Goal: Task Accomplishment & Management: Manage account settings

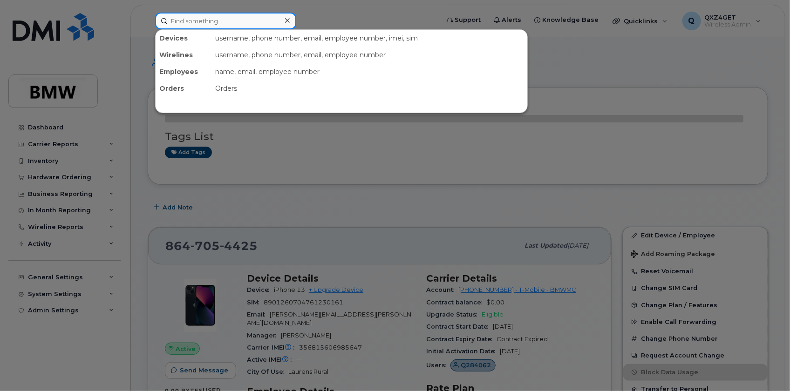
click at [196, 21] on input at bounding box center [225, 21] width 141 height 17
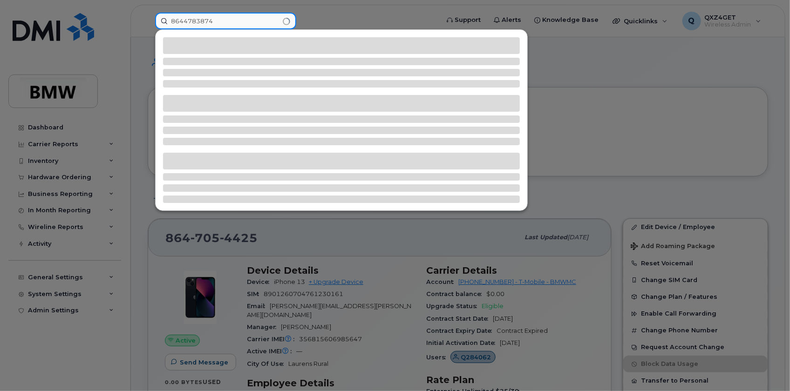
type input "8644783874"
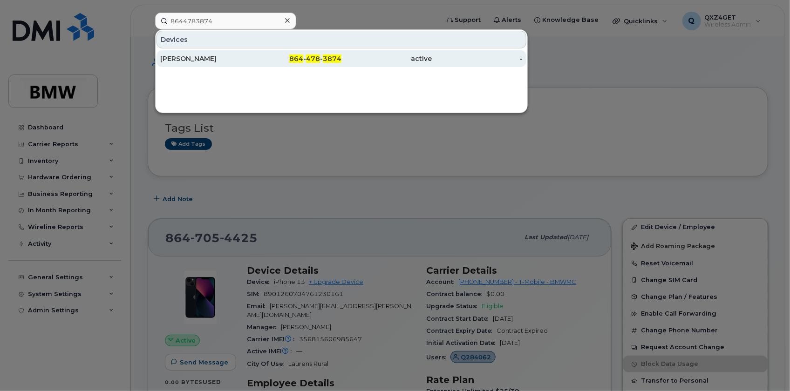
click at [206, 57] on div "[PERSON_NAME]" at bounding box center [205, 58] width 91 height 9
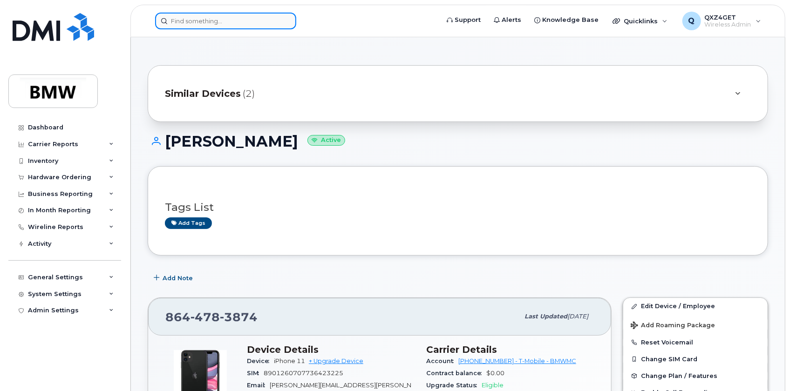
click at [228, 19] on input at bounding box center [225, 21] width 141 height 17
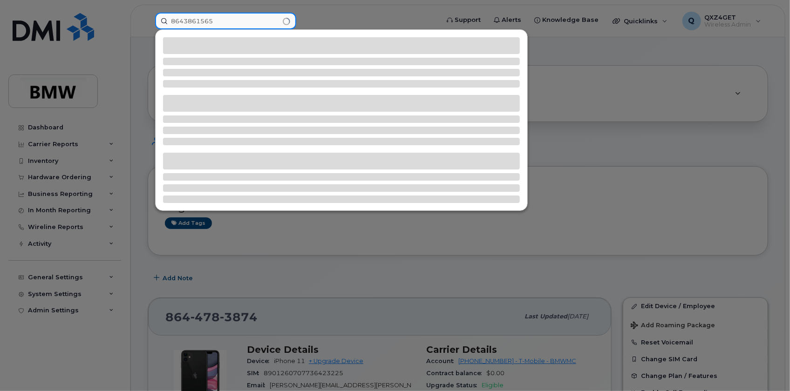
type input "8643861565"
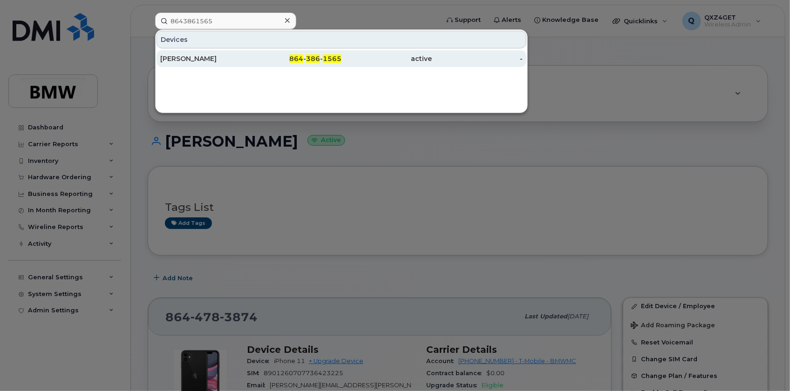
click at [180, 56] on div "[PERSON_NAME]" at bounding box center [205, 58] width 91 height 9
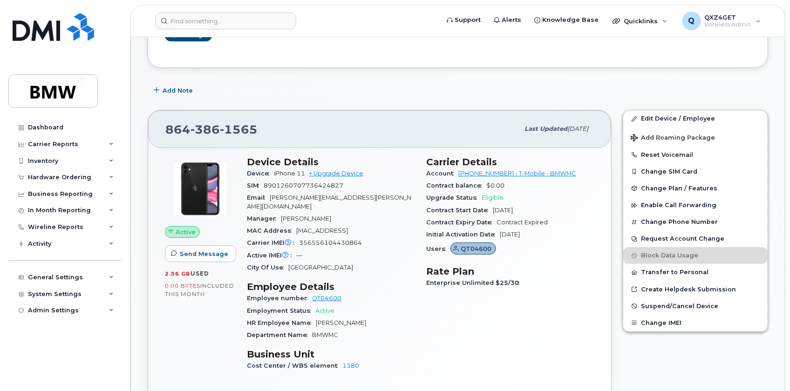
scroll to position [127, 0]
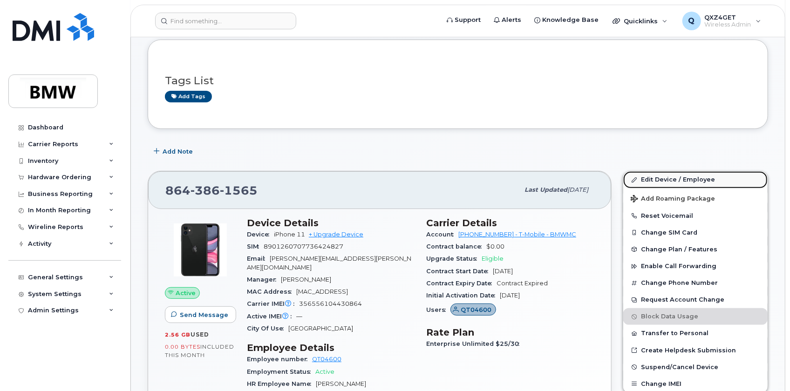
click at [651, 178] on link "Edit Device / Employee" at bounding box center [695, 179] width 144 height 17
click at [656, 179] on link "Edit Device / Employee" at bounding box center [695, 179] width 144 height 17
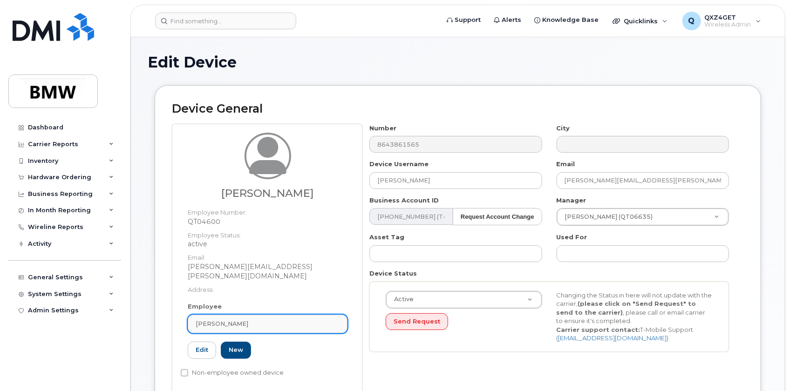
click at [242, 320] on div "[PERSON_NAME]" at bounding box center [268, 324] width 144 height 9
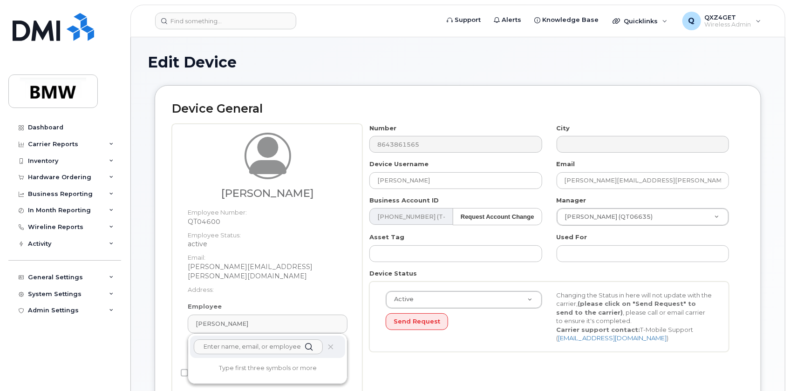
click at [249, 340] on input "text" at bounding box center [258, 347] width 129 height 15
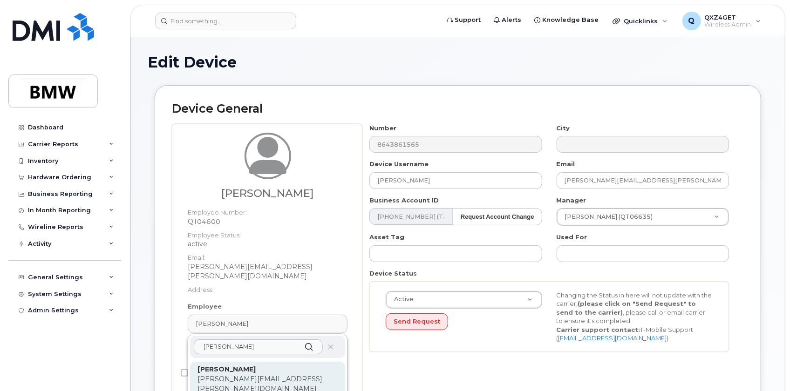
type input "marcus Mohr"
click at [272, 365] on p "[PERSON_NAME]" at bounding box center [268, 370] width 140 height 10
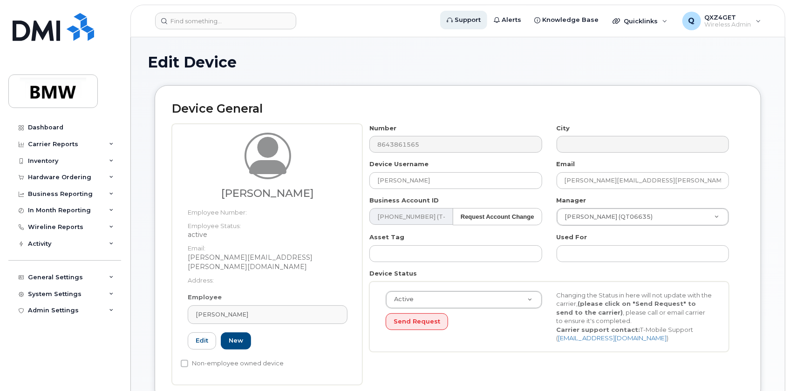
type input "[PERSON_NAME]"
type input "[PERSON_NAME][EMAIL_ADDRESS][PERSON_NAME][DOMAIN_NAME]"
type input "QTC6308"
type input "14966748"
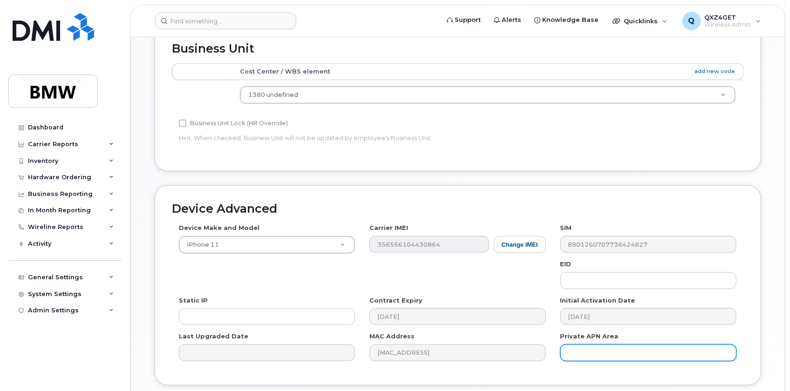
scroll to position [453, 0]
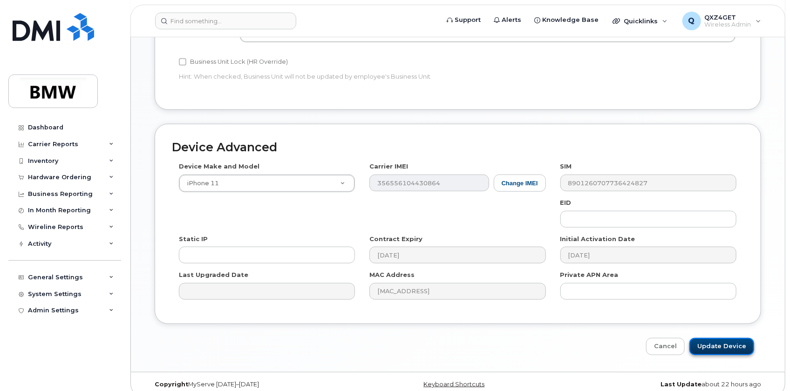
click at [705, 338] on input "Update Device" at bounding box center [722, 346] width 65 height 17
type input "Saving..."
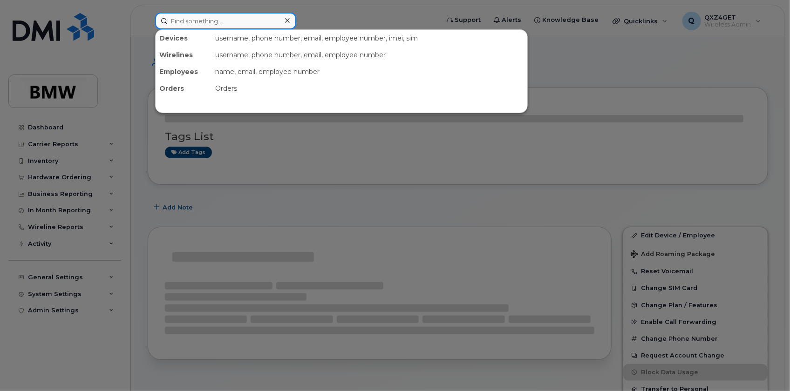
click at [207, 18] on input at bounding box center [225, 21] width 141 height 17
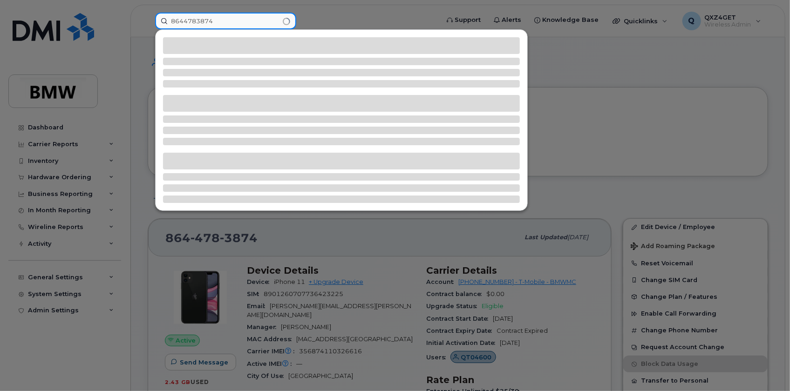
type input "8644783874"
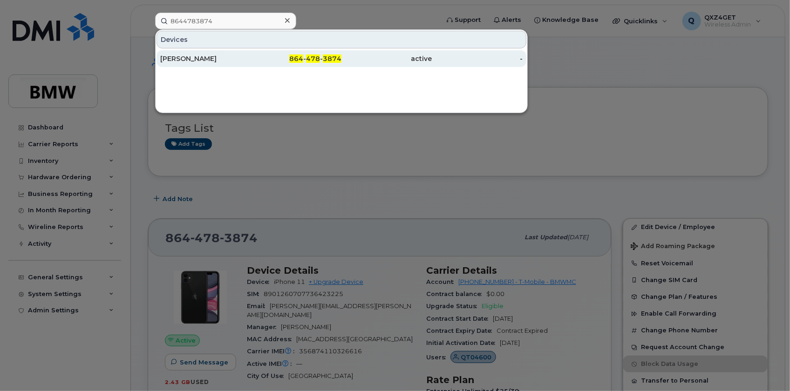
click at [184, 55] on div "[PERSON_NAME]" at bounding box center [205, 58] width 91 height 9
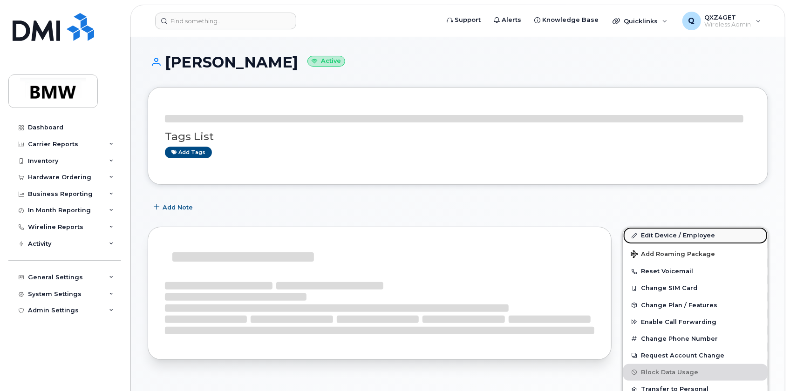
click at [651, 233] on link "Edit Device / Employee" at bounding box center [695, 235] width 144 height 17
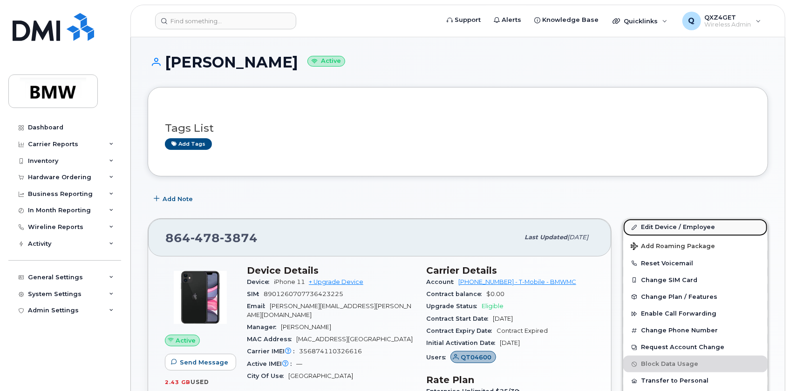
click at [662, 225] on link "Edit Device / Employee" at bounding box center [695, 227] width 144 height 17
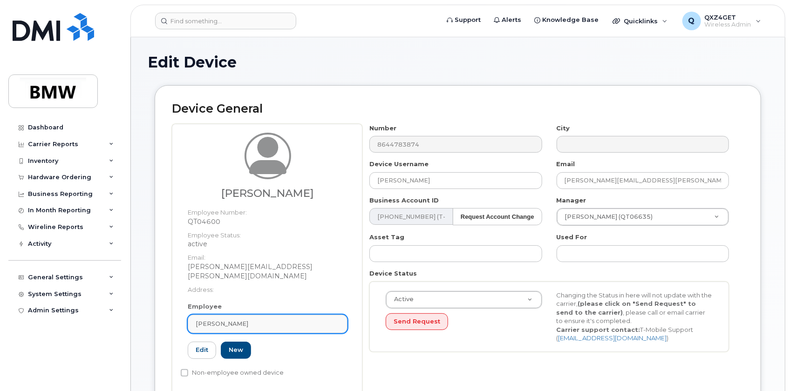
click at [252, 320] on link "[PERSON_NAME]" at bounding box center [268, 324] width 160 height 19
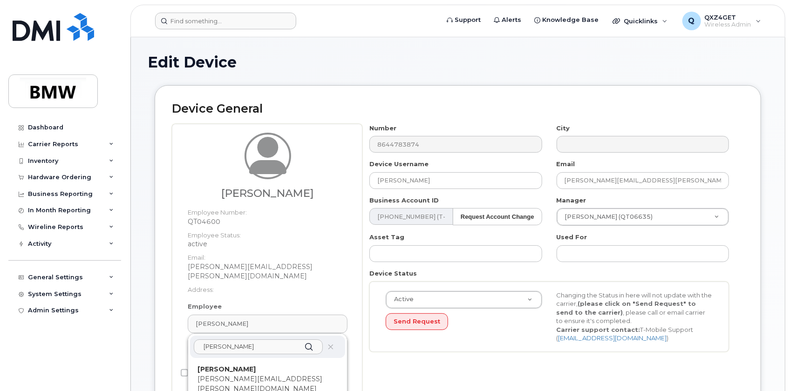
type input "marcus Mohr"
click at [248, 375] on p "[PERSON_NAME][EMAIL_ADDRESS][PERSON_NAME][DOMAIN_NAME]" at bounding box center [268, 385] width 140 height 20
type input "QTC6308"
type input "[PERSON_NAME]"
type input "[PERSON_NAME][EMAIL_ADDRESS][PERSON_NAME][DOMAIN_NAME]"
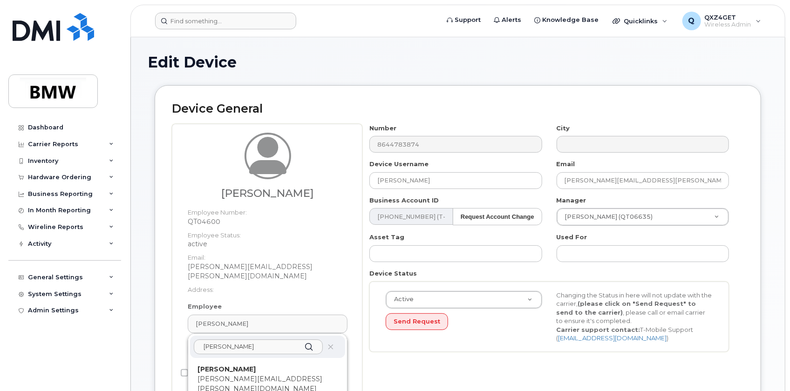
type input "14966748"
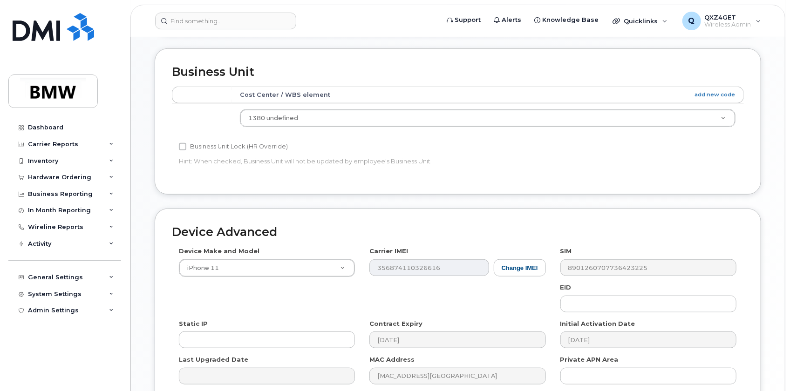
scroll to position [453, 0]
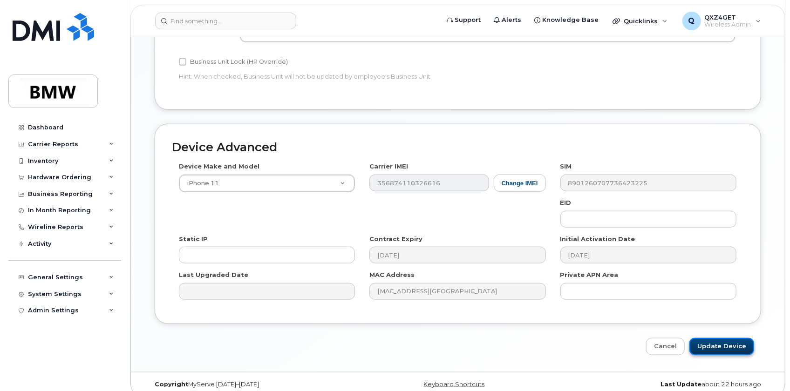
click at [699, 338] on input "Update Device" at bounding box center [722, 346] width 65 height 17
type input "Saving..."
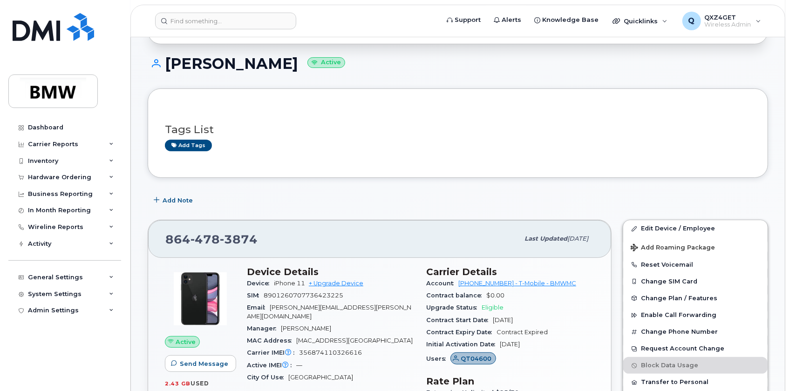
scroll to position [84, 0]
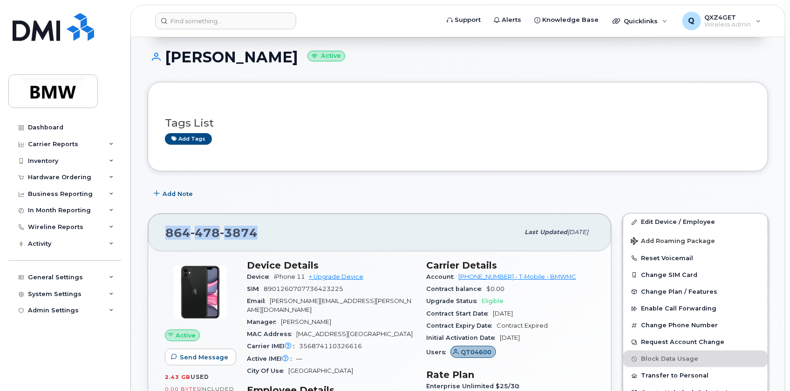
drag, startPoint x: 267, startPoint y: 233, endPoint x: 165, endPoint y: 240, distance: 101.9
click at [165, 240] on div "[PHONE_NUMBER]" at bounding box center [342, 233] width 354 height 20
copy span "[PHONE_NUMBER]"
